Goal: Obtain resource: Download file/media

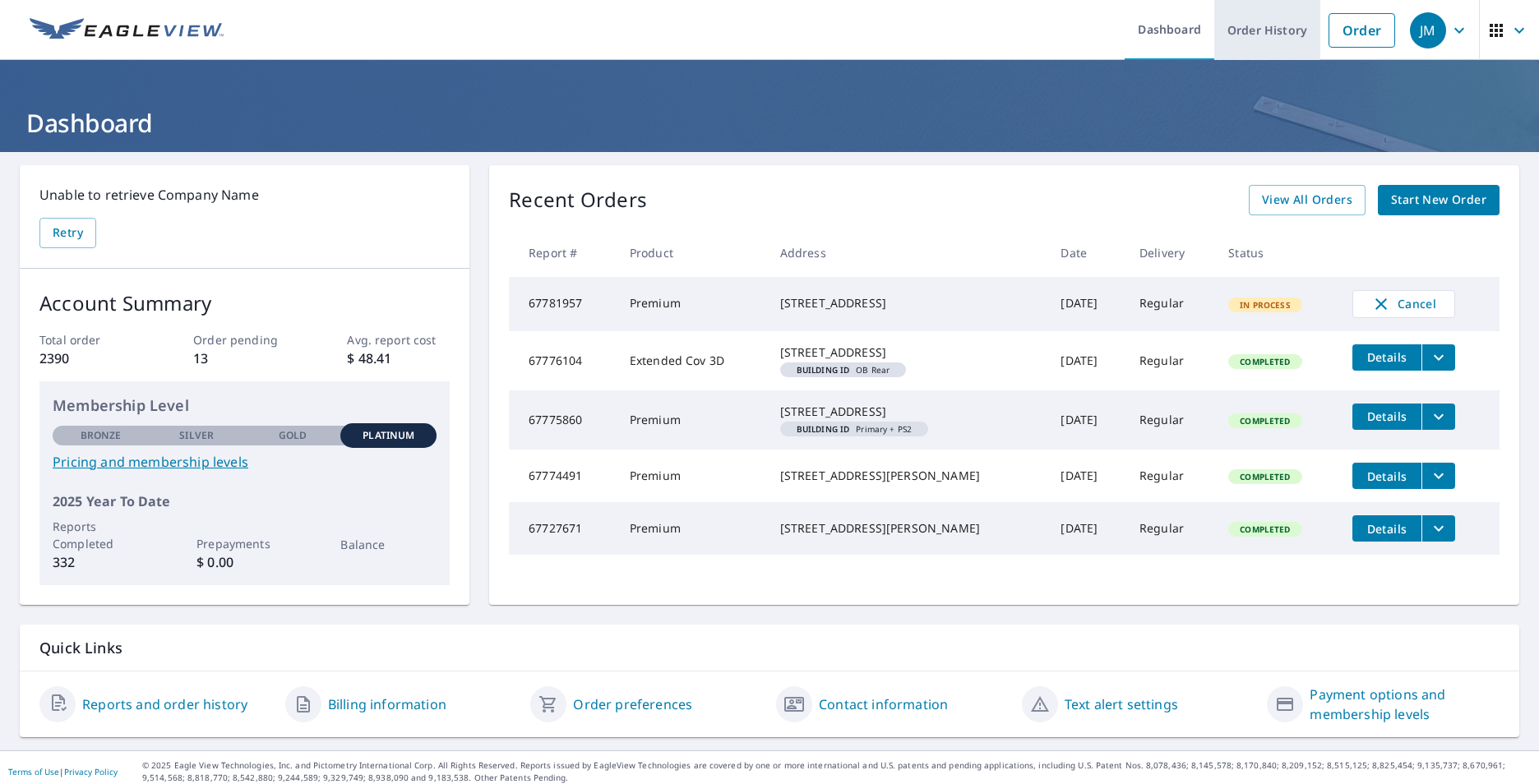
click at [1235, 35] on link "Order History" at bounding box center [1267, 30] width 106 height 60
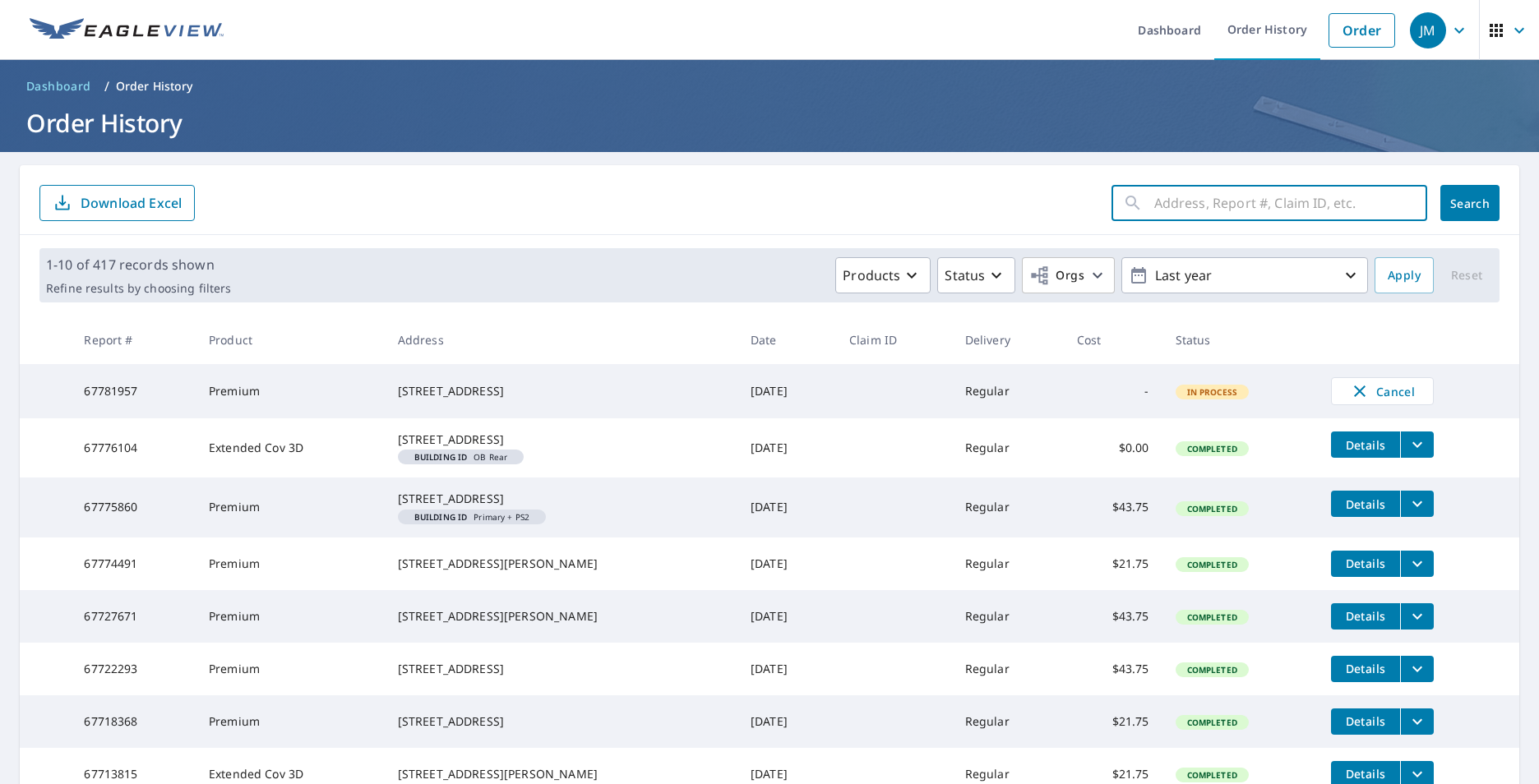
click at [1202, 205] on input "text" at bounding box center [1291, 203] width 273 height 46
type input "4627"
click at [1444, 213] on button "Search" at bounding box center [1470, 203] width 59 height 36
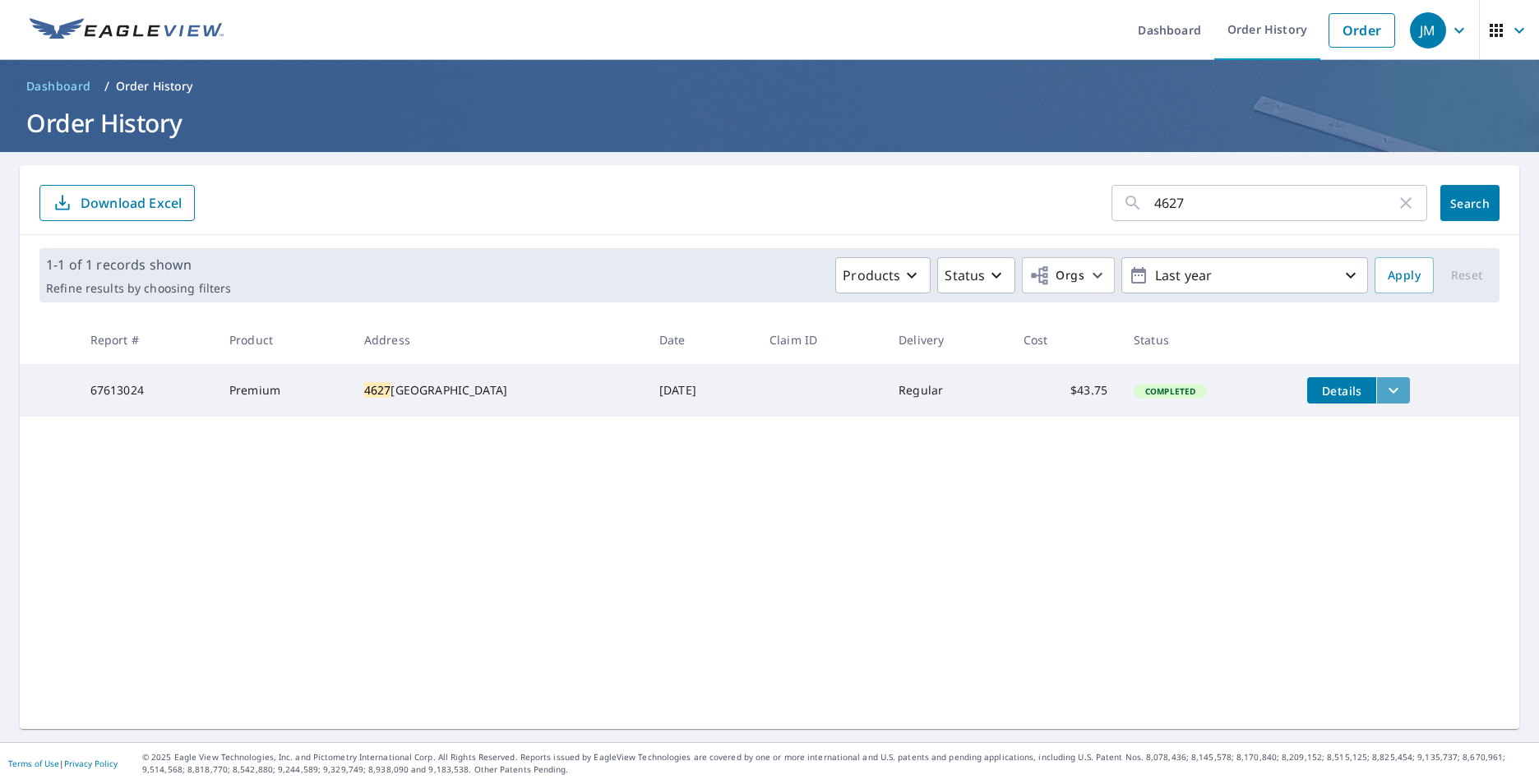
click at [1389, 390] on icon "filesDropdownBtn-67613024" at bounding box center [1393, 390] width 10 height 6
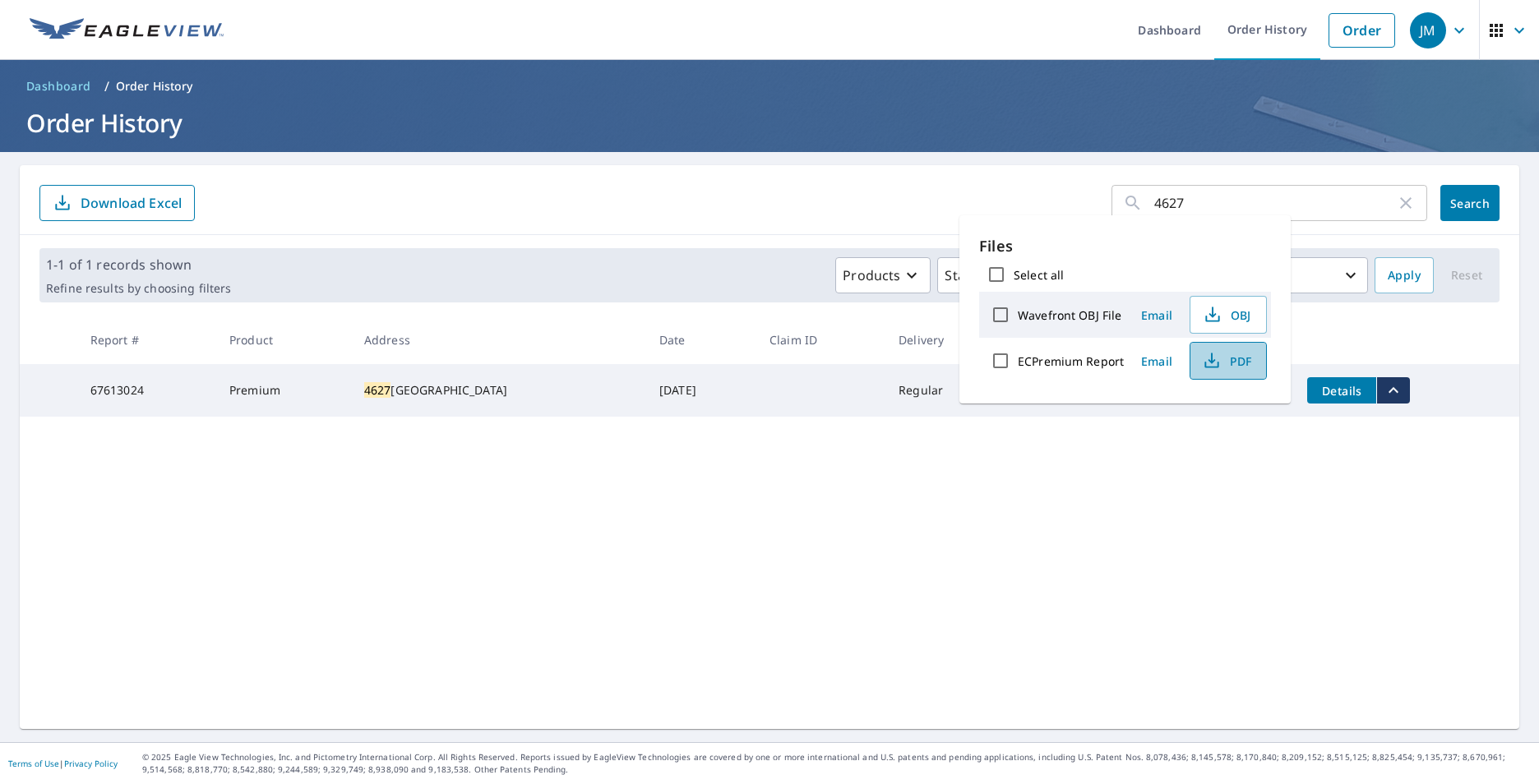
click at [1226, 362] on span "PDF" at bounding box center [1227, 361] width 53 height 20
